Goal: Information Seeking & Learning: Learn about a topic

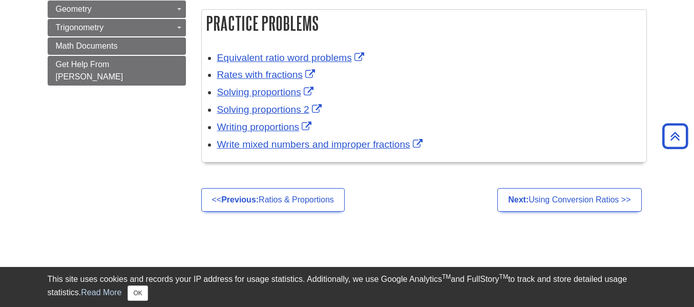
scroll to position [716, 0]
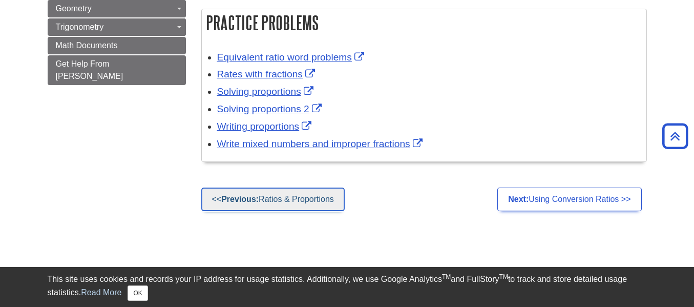
click at [341, 194] on link "<< Previous: Ratios & Proportions" at bounding box center [272, 200] width 143 height 24
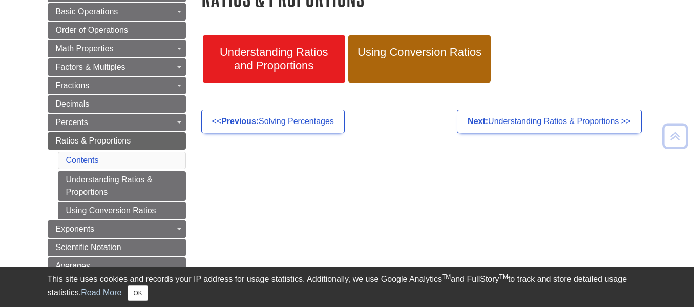
scroll to position [155, 0]
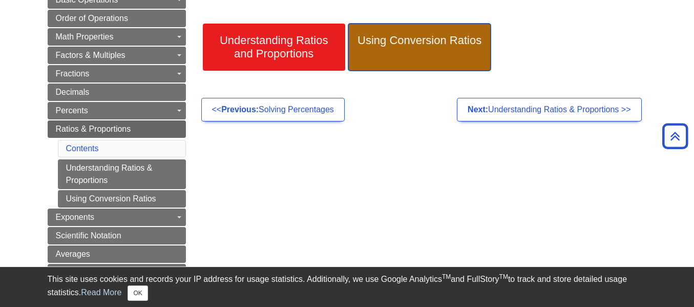
click at [385, 48] on link "Using Conversion Ratios" at bounding box center [419, 47] width 142 height 47
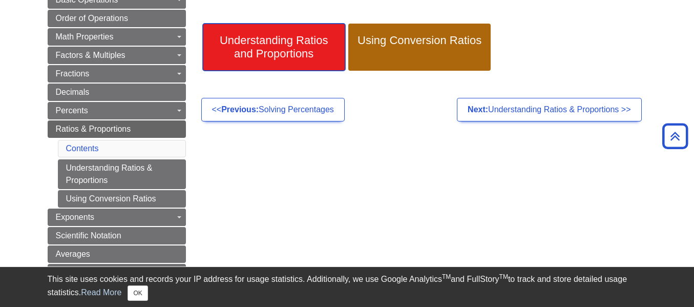
click at [303, 47] on span "Understanding Ratios and Proportions" at bounding box center [274, 47] width 127 height 27
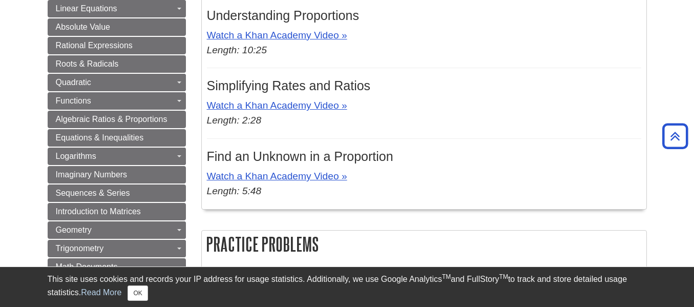
scroll to position [494, 0]
click at [331, 176] on link "Watch a Khan Academy Video »" at bounding box center [277, 176] width 140 height 11
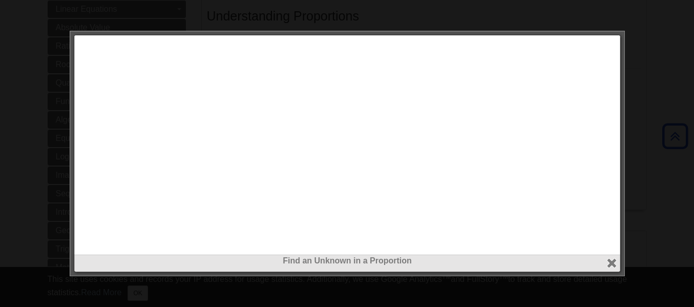
click at [616, 17] on div at bounding box center [347, 153] width 694 height 307
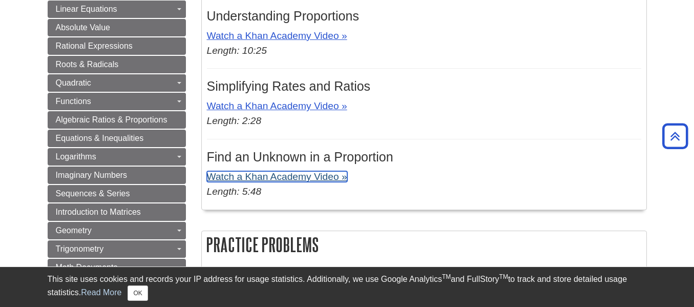
scroll to position [535, 0]
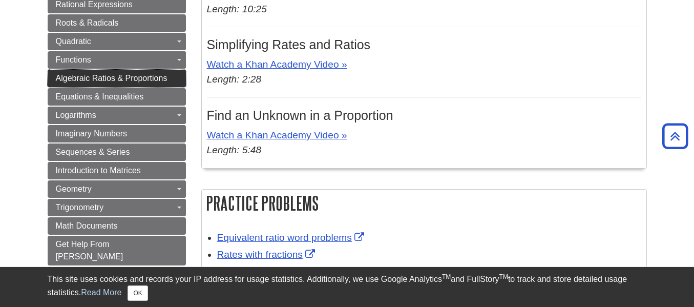
click at [114, 79] on span "Algebraic Ratios & Proportions" at bounding box center [112, 78] width 112 height 9
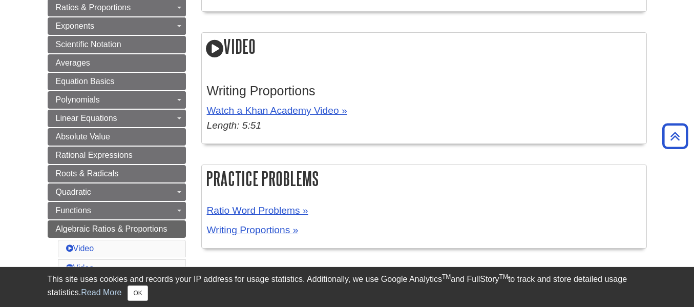
scroll to position [297, 0]
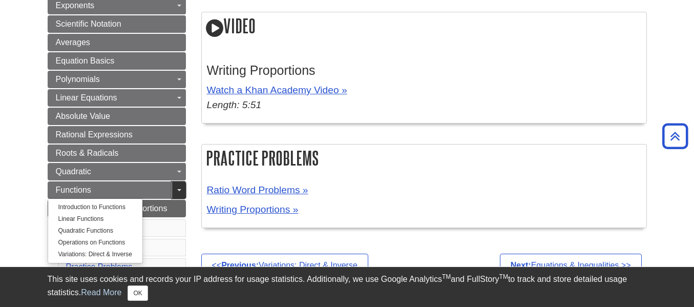
click at [183, 197] on link "Toggle Dropdown" at bounding box center [179, 189] width 14 height 17
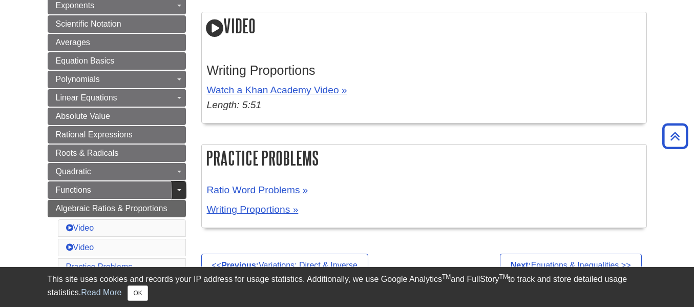
scroll to position [360, 0]
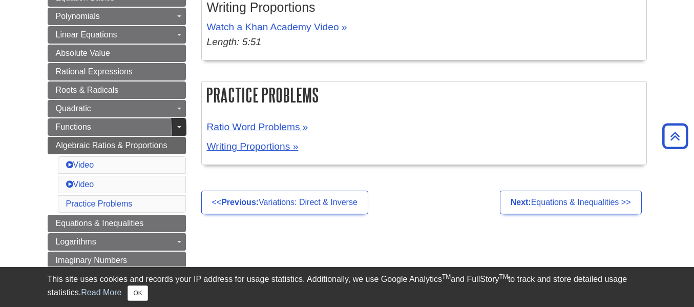
click at [180, 133] on link "Toggle Dropdown" at bounding box center [179, 126] width 14 height 17
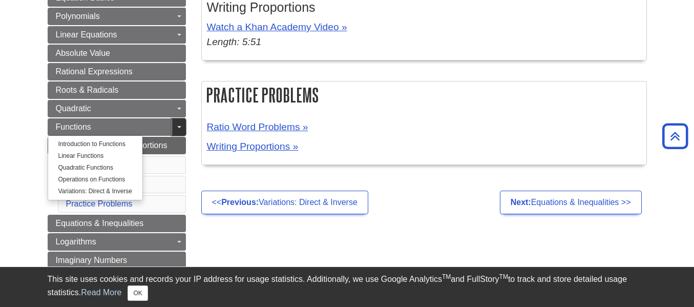
click at [176, 132] on link "Toggle Dropdown" at bounding box center [179, 126] width 14 height 17
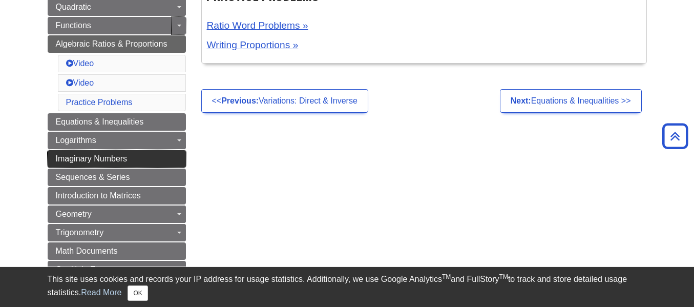
scroll to position [473, 0]
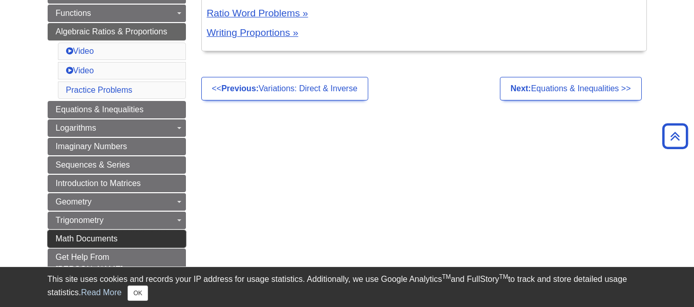
click at [165, 238] on link "Math Documents" at bounding box center [117, 238] width 138 height 17
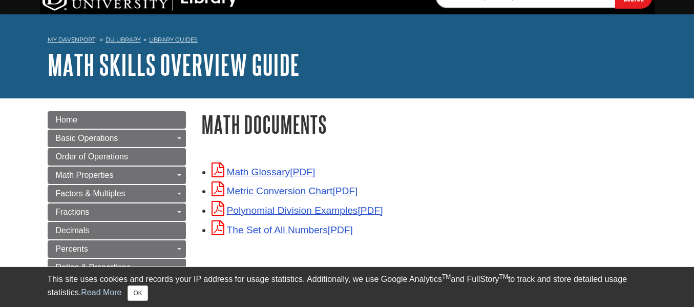
scroll to position [24, 0]
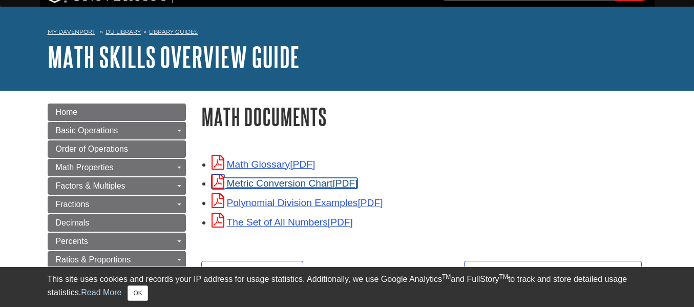
click at [305, 185] on link "Metric Conversion Chart" at bounding box center [285, 183] width 147 height 11
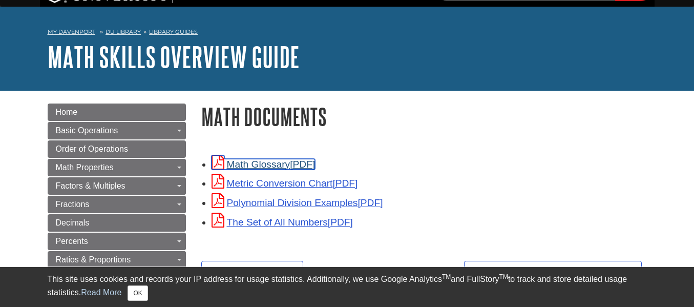
click at [256, 165] on link "Math Glossary" at bounding box center [264, 164] width 104 height 11
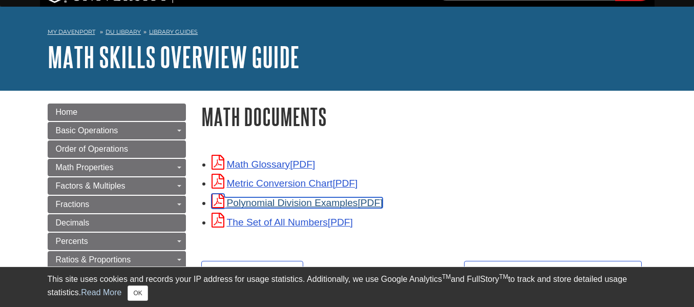
click at [273, 205] on link "Polynomial Division Examples" at bounding box center [298, 202] width 172 height 11
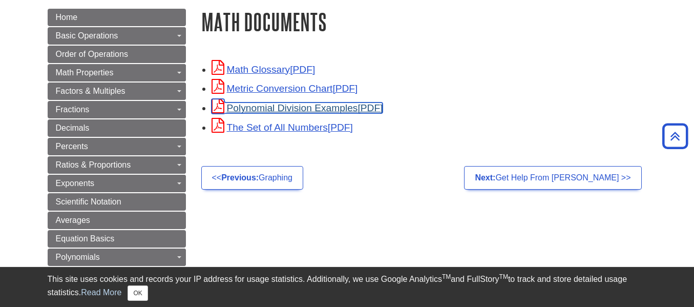
scroll to position [0, 0]
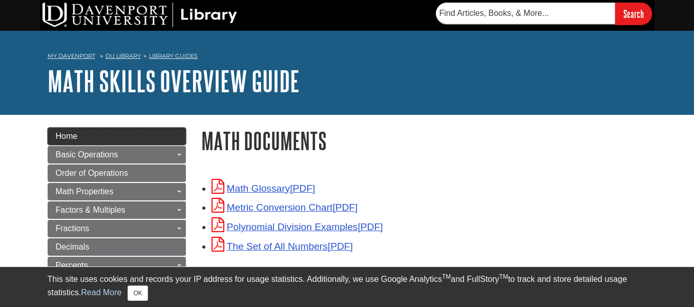
click at [65, 144] on link "Home" at bounding box center [117, 136] width 138 height 17
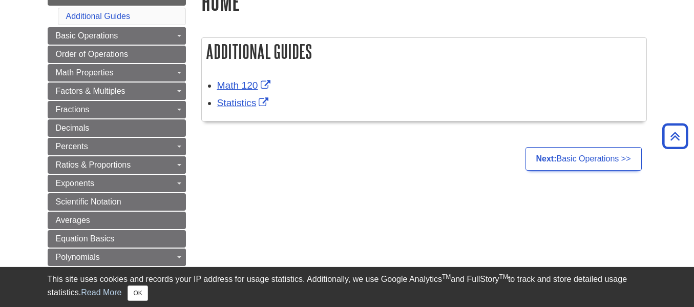
scroll to position [129, 0]
